Goal: Check status: Check status

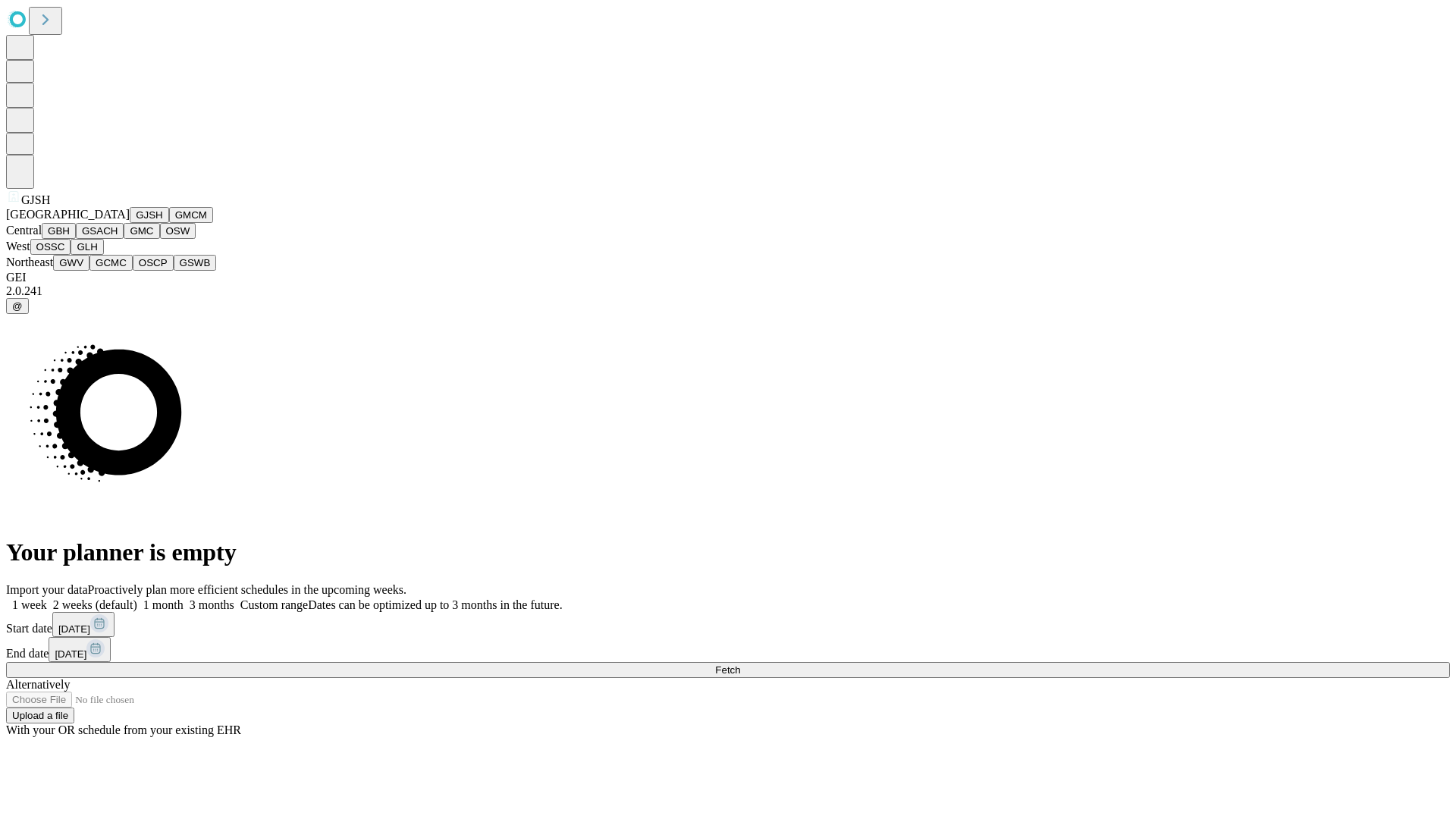
click at [130, 223] on button "GJSH" at bounding box center [149, 214] width 39 height 16
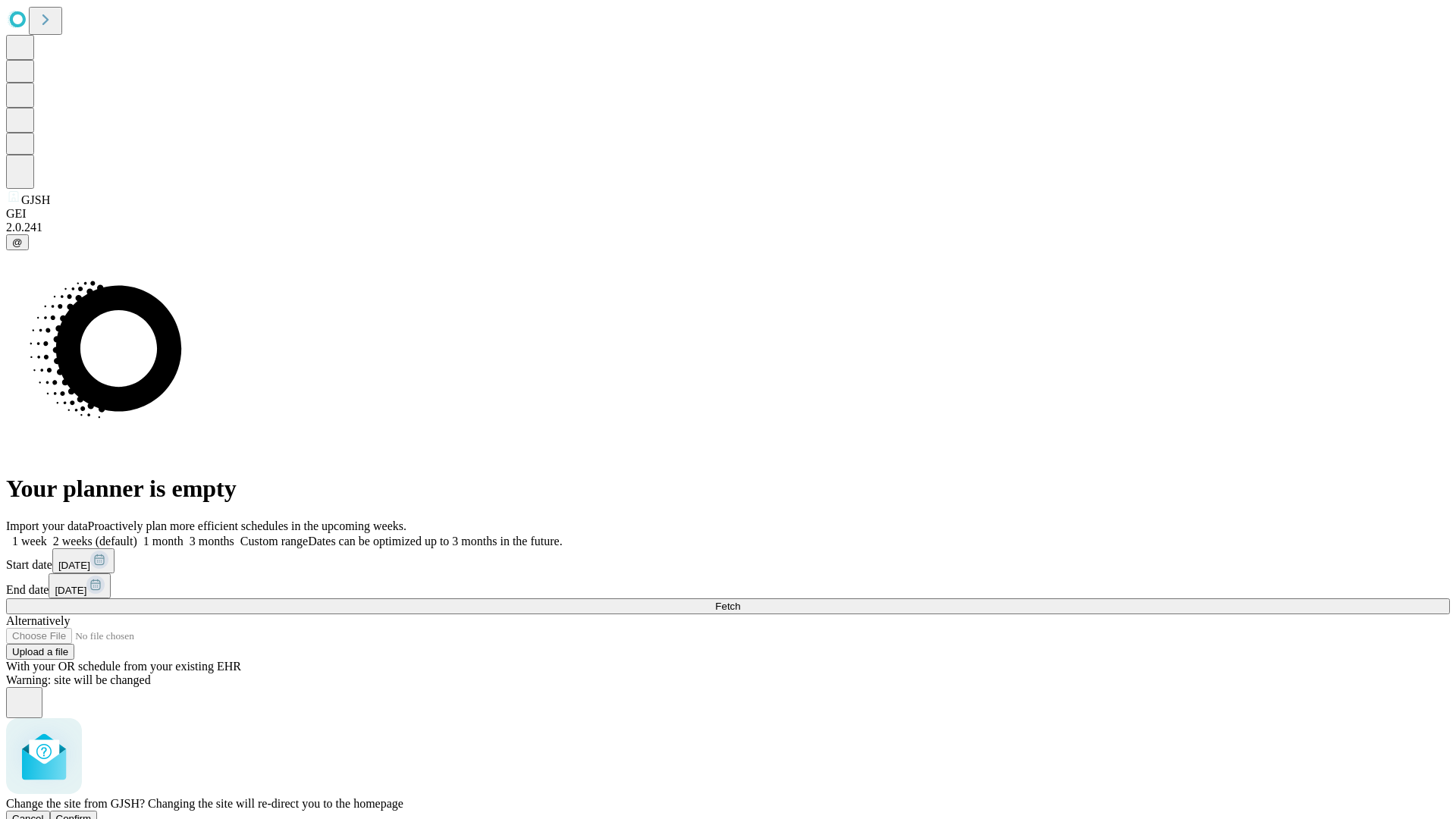
click at [92, 813] on span "Confirm" at bounding box center [74, 819] width 36 height 12
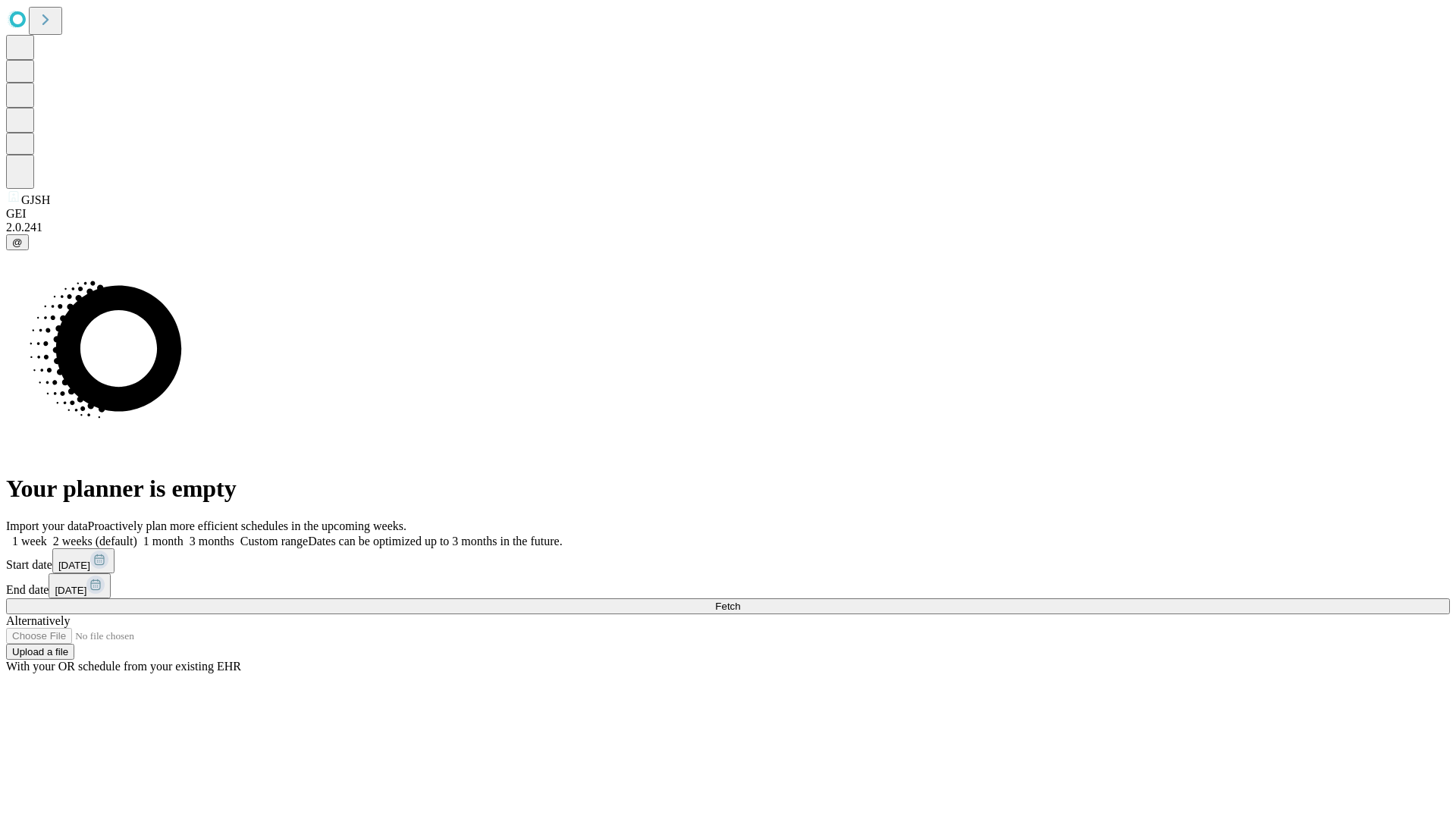
click at [47, 534] on label "1 week" at bounding box center [26, 540] width 41 height 13
click at [740, 601] on span "Fetch" at bounding box center [728, 606] width 25 height 12
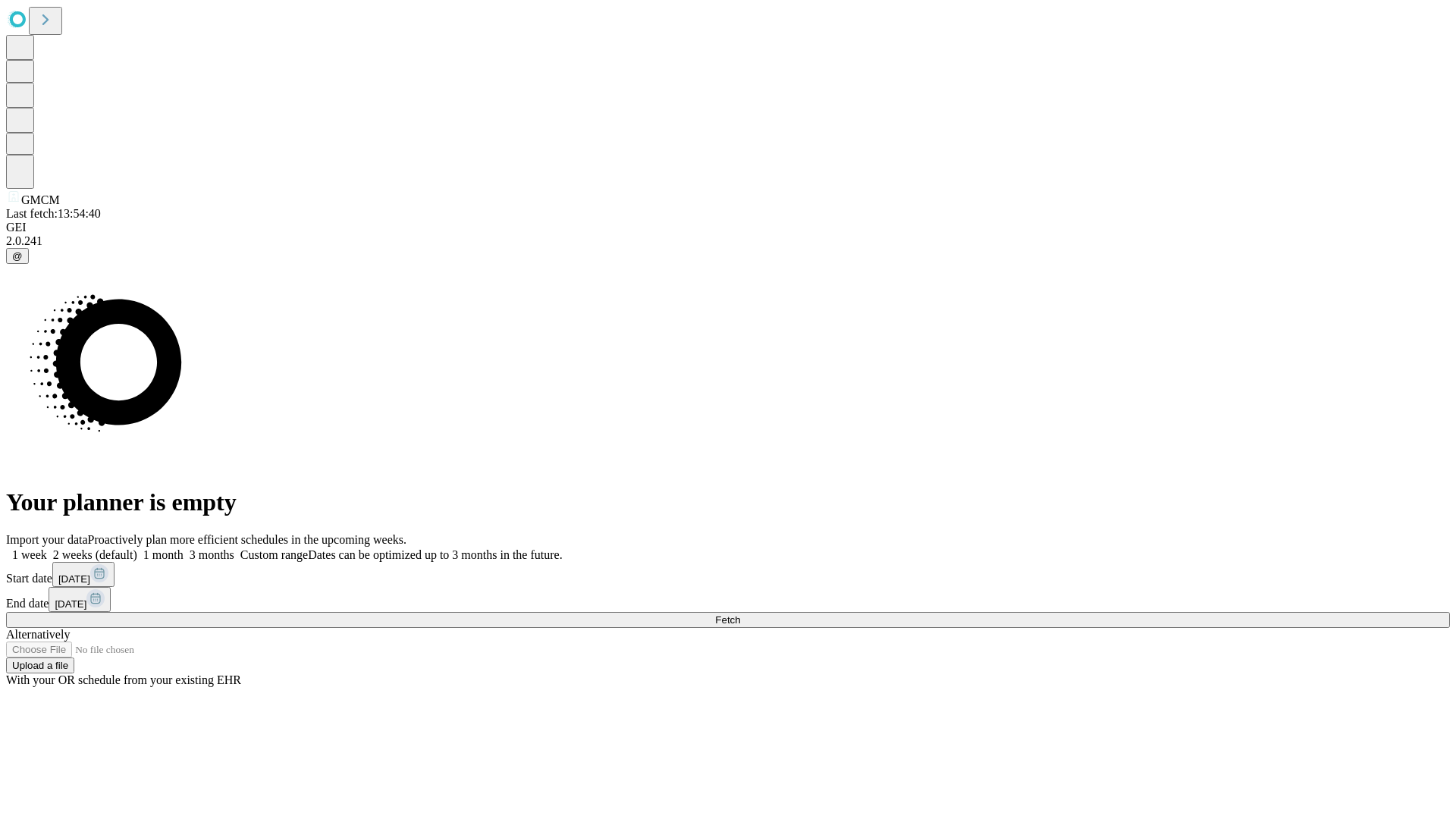
click at [47, 548] on label "1 week" at bounding box center [26, 554] width 41 height 13
click at [740, 614] on span "Fetch" at bounding box center [728, 620] width 25 height 12
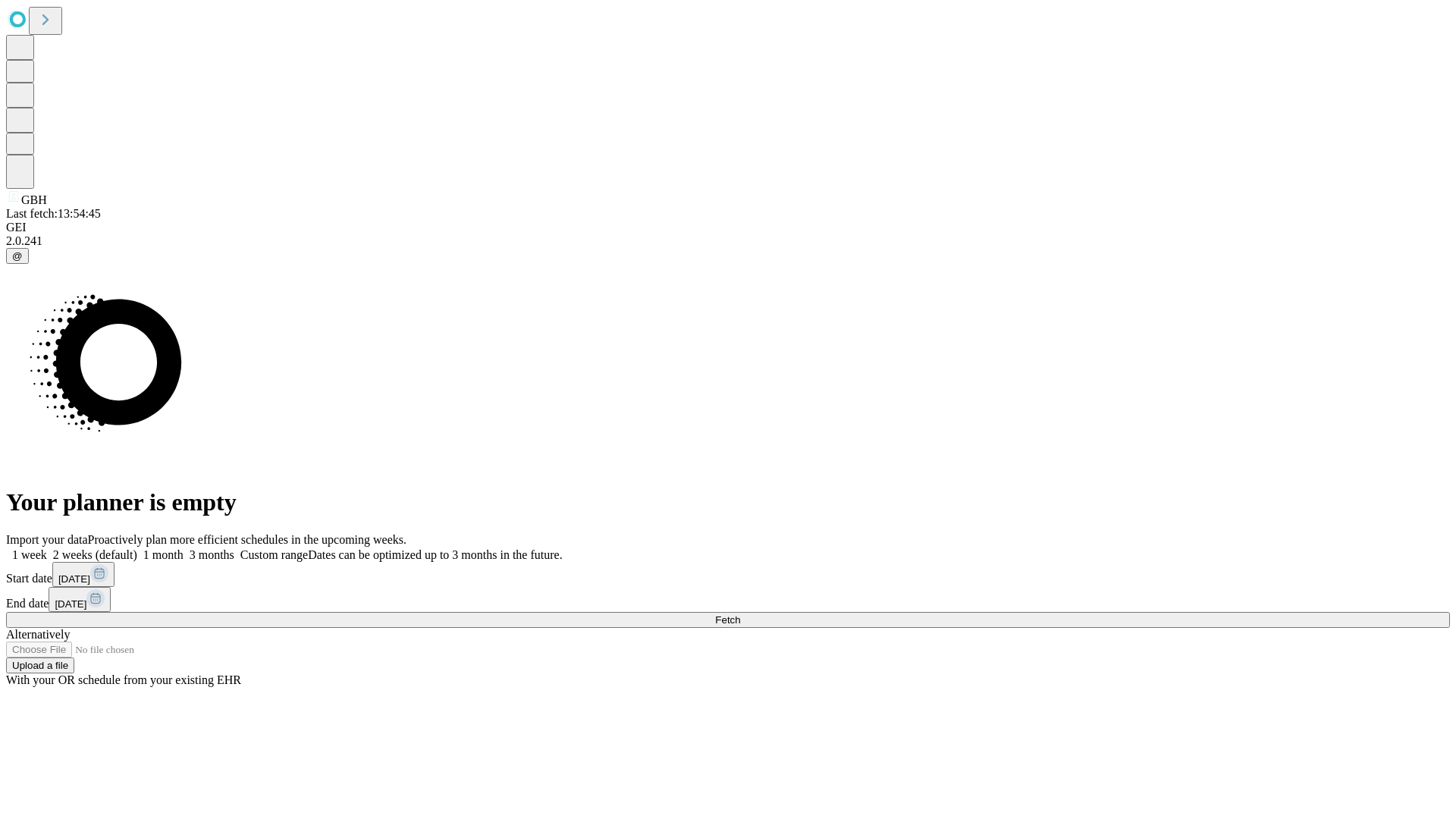
click at [47, 548] on label "1 week" at bounding box center [26, 554] width 41 height 13
click at [740, 614] on span "Fetch" at bounding box center [728, 620] width 25 height 12
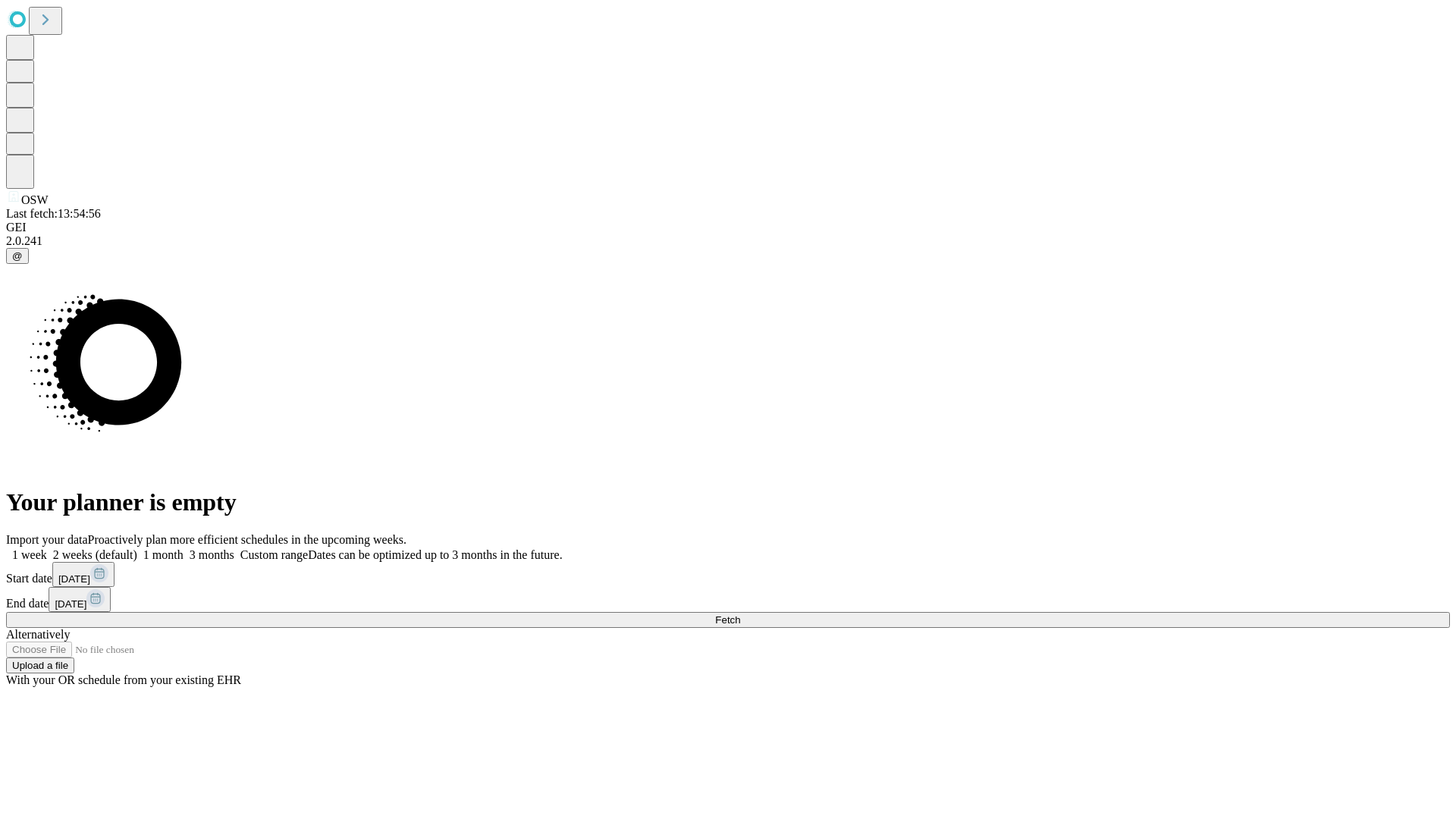
click at [47, 548] on label "1 week" at bounding box center [26, 554] width 41 height 13
click at [740, 614] on span "Fetch" at bounding box center [728, 620] width 25 height 12
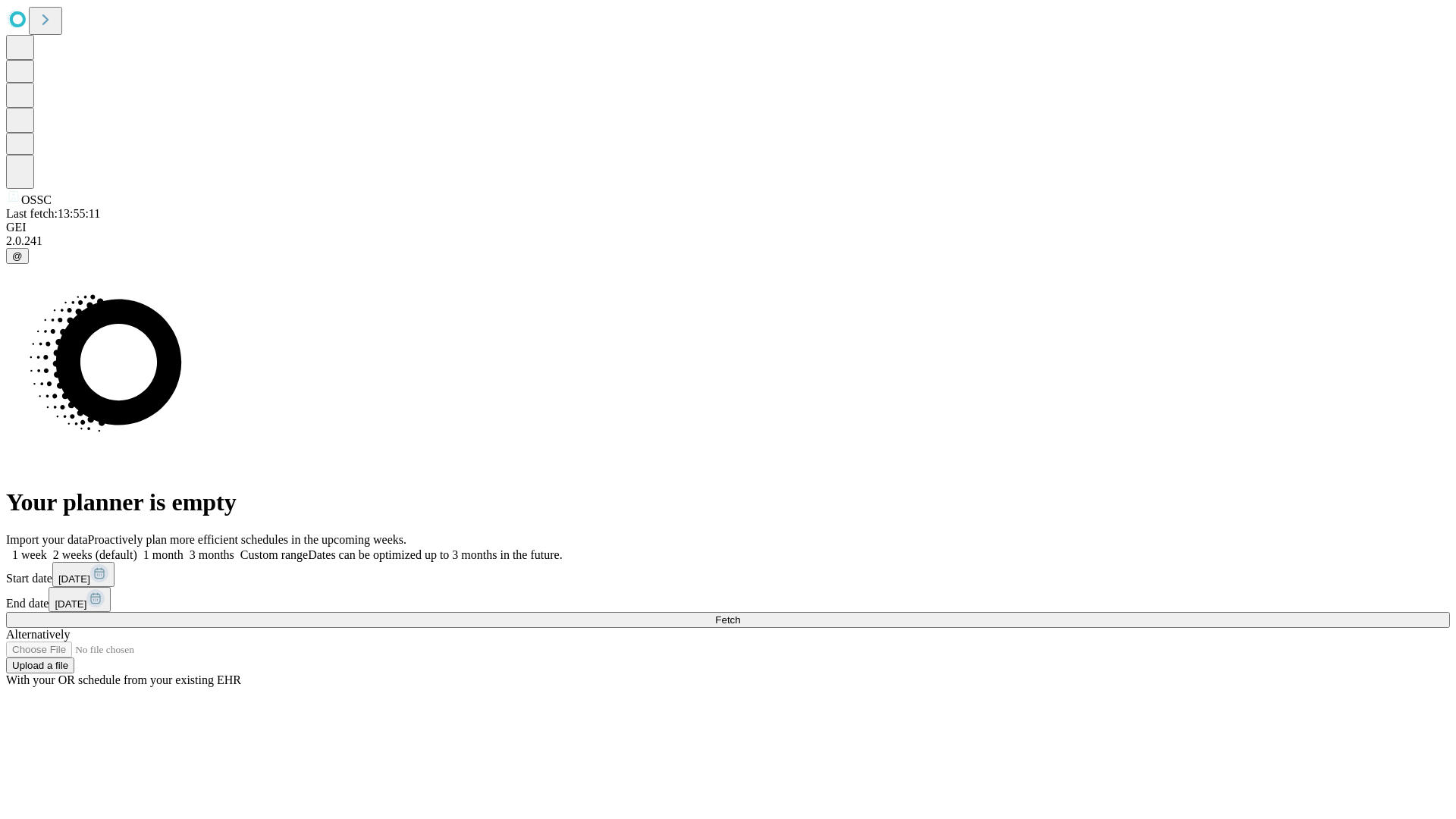
click at [47, 548] on label "1 week" at bounding box center [26, 554] width 41 height 13
click at [740, 614] on span "Fetch" at bounding box center [728, 620] width 25 height 12
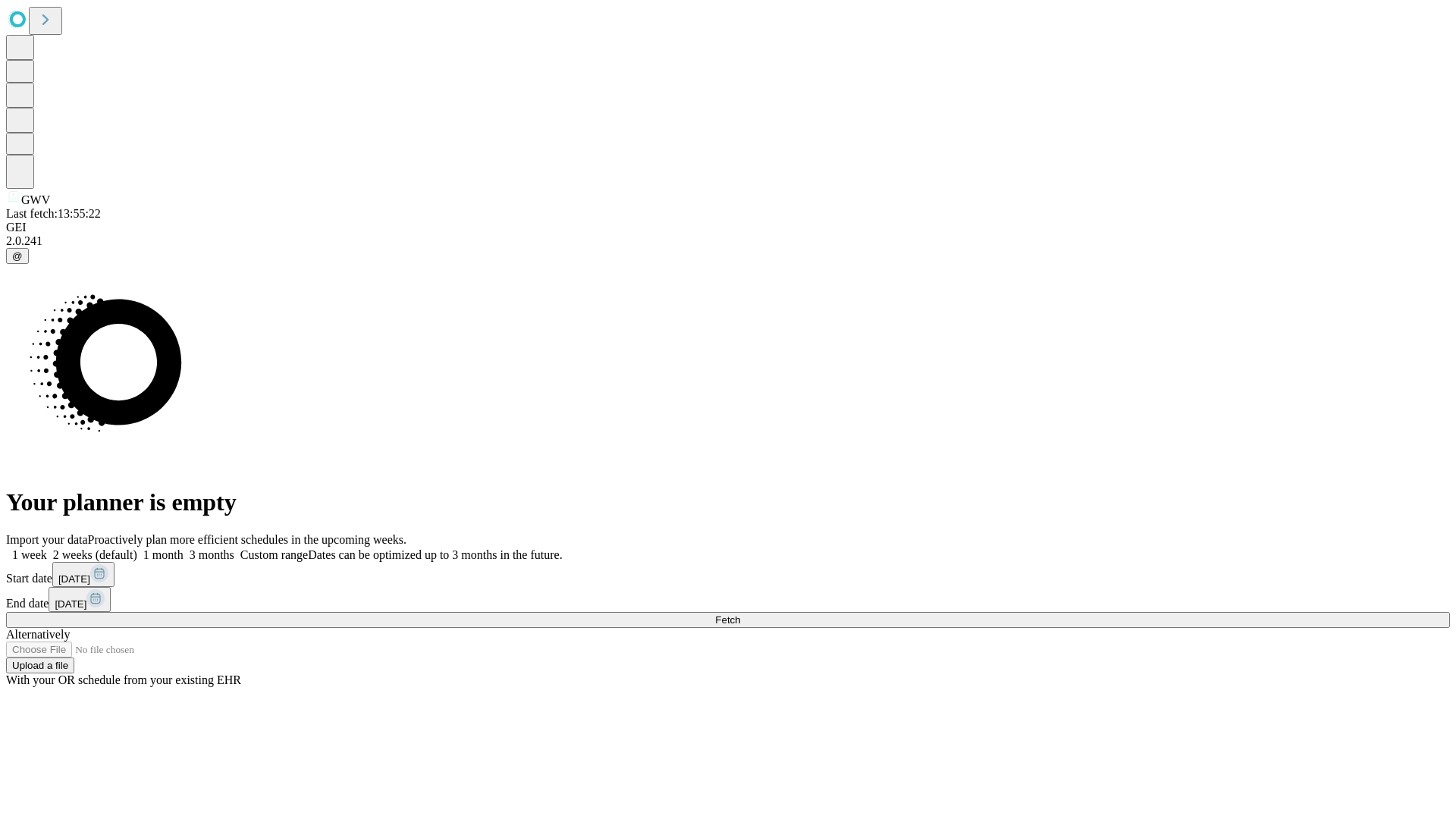
click at [47, 548] on label "1 week" at bounding box center [26, 554] width 41 height 13
click at [740, 614] on span "Fetch" at bounding box center [728, 620] width 25 height 12
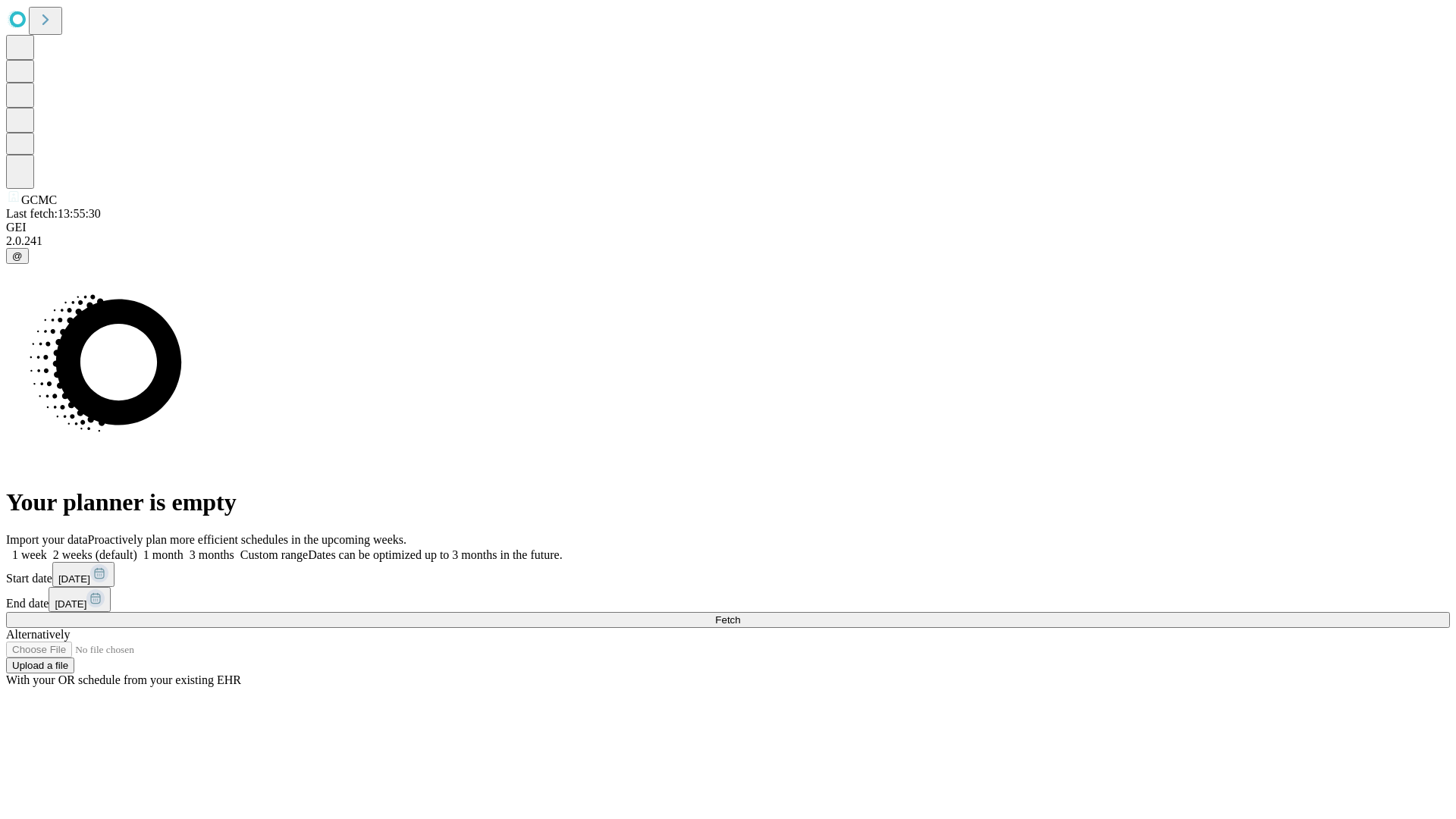
click at [47, 548] on label "1 week" at bounding box center [26, 554] width 41 height 13
click at [740, 614] on span "Fetch" at bounding box center [728, 620] width 25 height 12
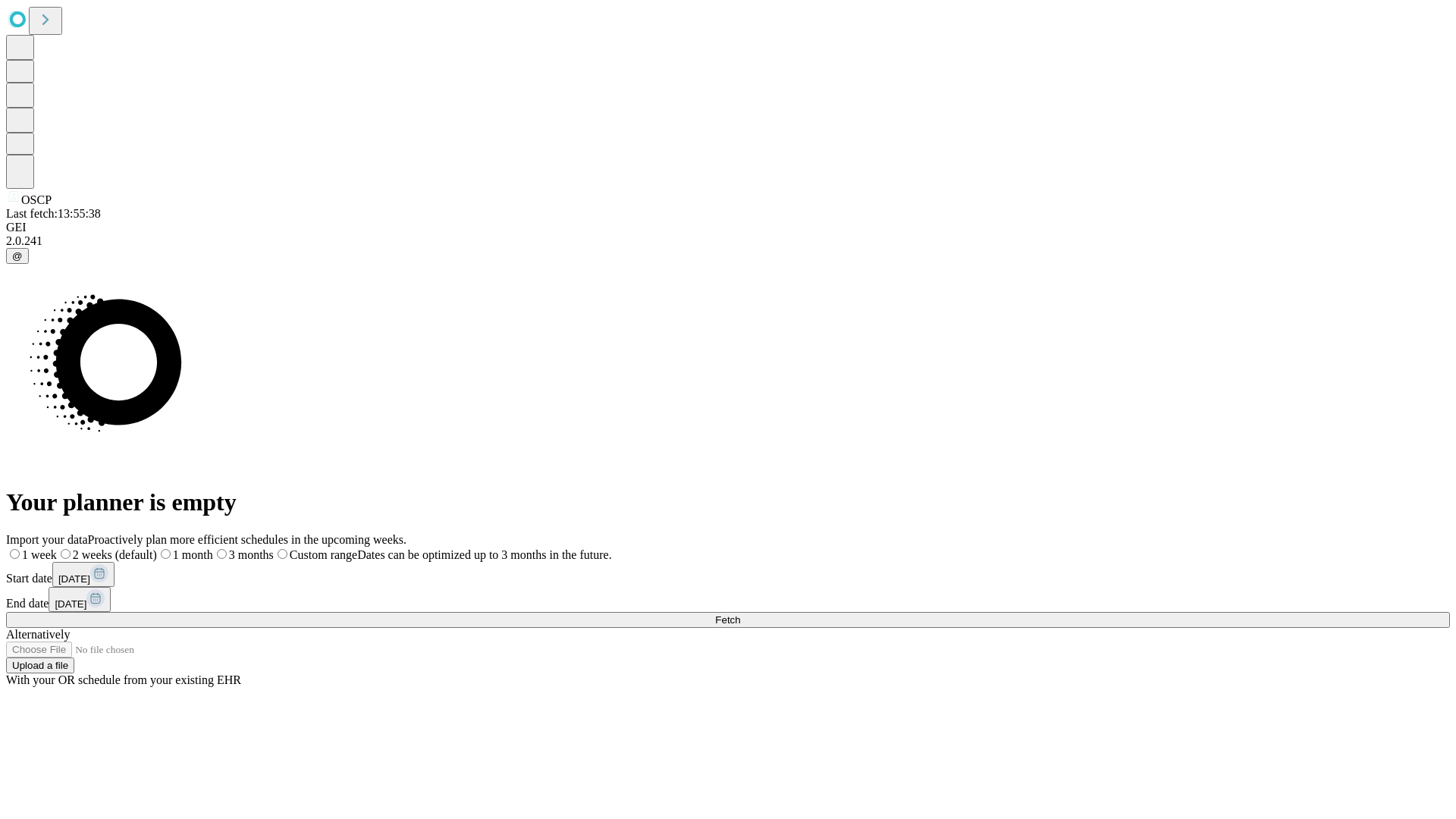
click at [57, 548] on label "1 week" at bounding box center [31, 554] width 51 height 13
click at [740, 614] on span "Fetch" at bounding box center [728, 620] width 25 height 12
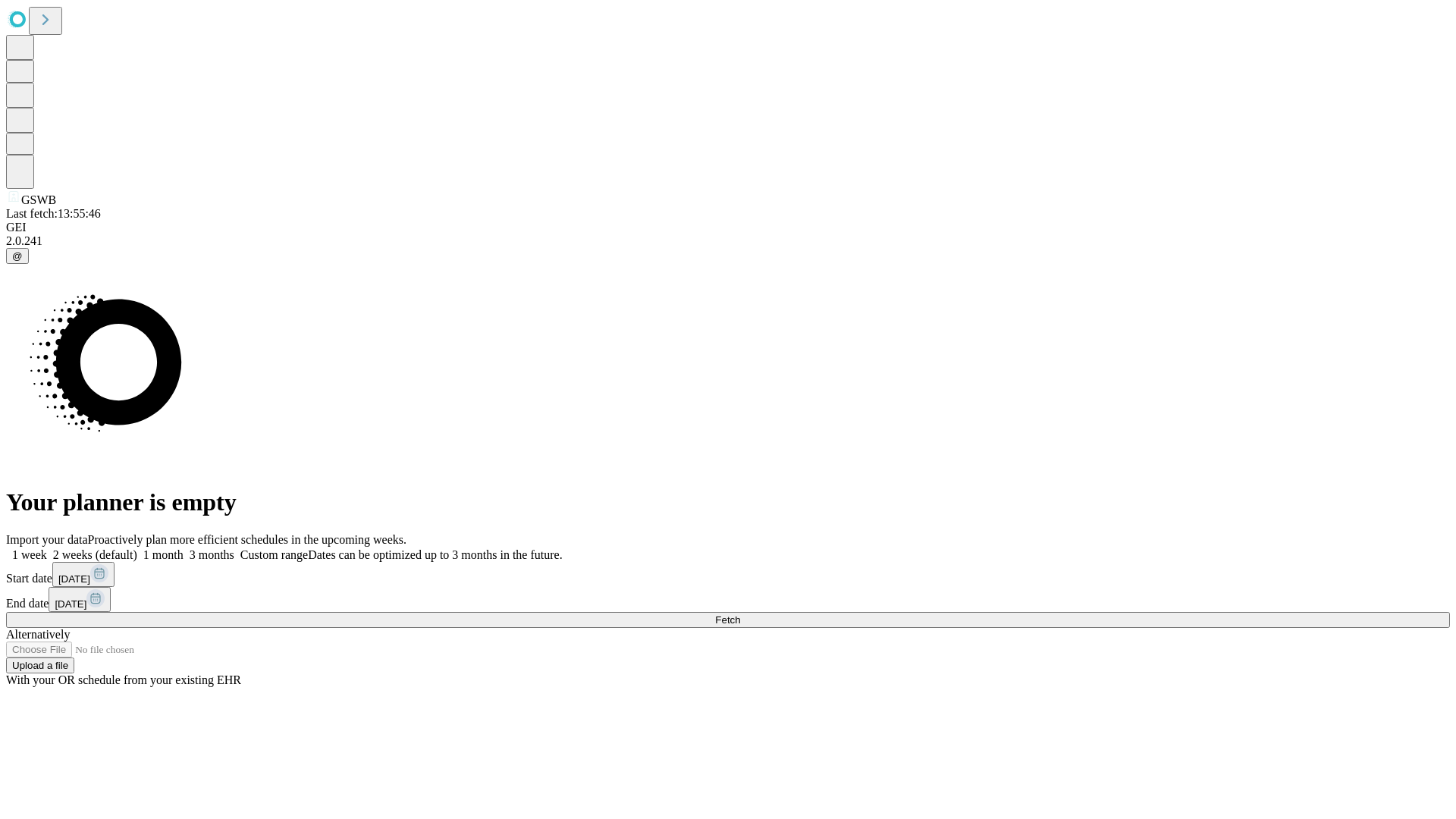
click at [47, 548] on label "1 week" at bounding box center [26, 554] width 41 height 13
click at [740, 614] on span "Fetch" at bounding box center [728, 620] width 25 height 12
